Goal: Task Accomplishment & Management: Manage account settings

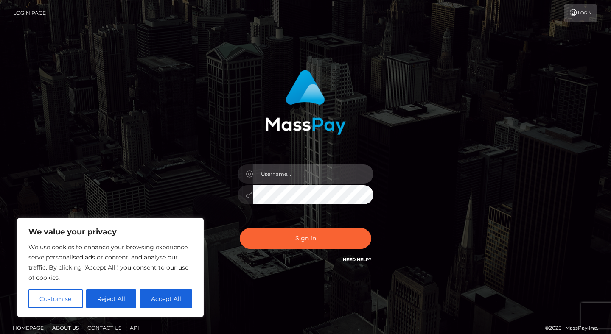
click at [291, 177] on input "text" at bounding box center [313, 174] width 121 height 19
paste input "peralta.peachy"
click at [263, 172] on input "peralta.peachy" at bounding box center [313, 174] width 121 height 19
type input "iperalta.peachy"
click at [240, 228] on button "Sign in" at bounding box center [306, 238] width 132 height 21
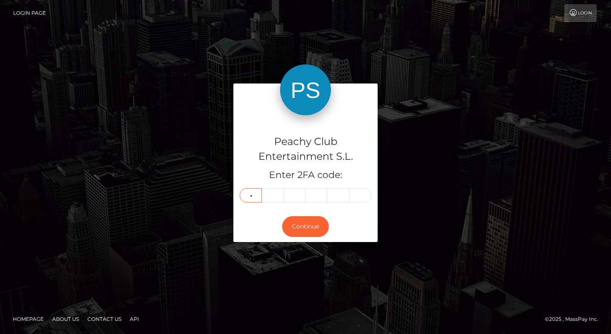
type input "7"
type input "5"
type input "2"
type input "3"
type input "5"
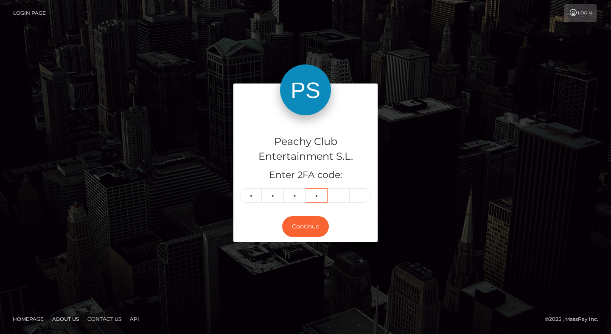
type input "4"
type input "1"
type input "7"
type input "5"
type input "3"
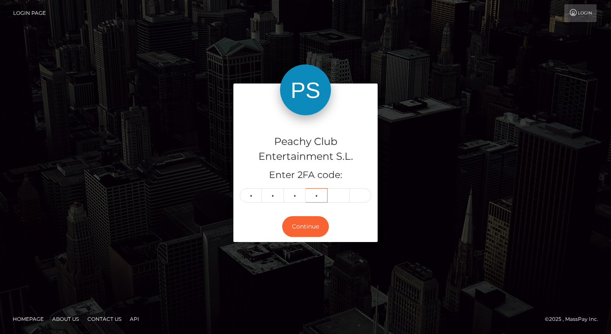
type input "5"
type input "4"
type input "1"
